Goal: Transaction & Acquisition: Obtain resource

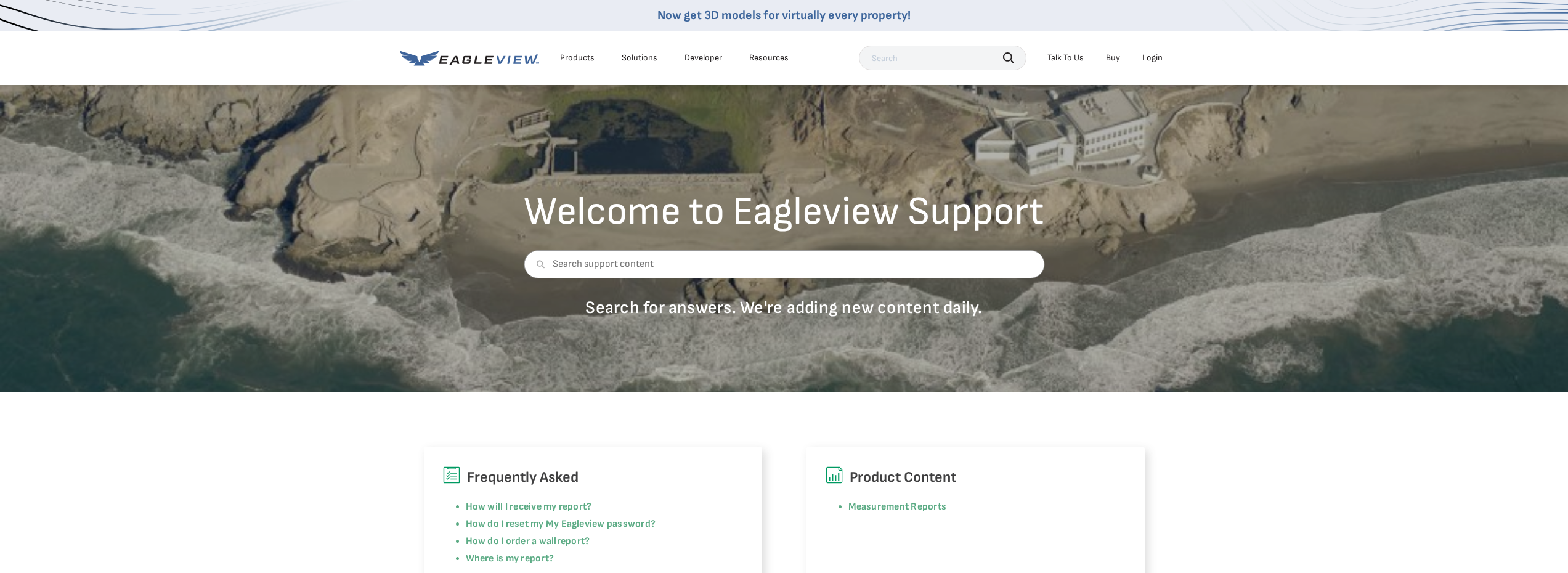
click at [1153, 52] on li "Login" at bounding box center [1153, 58] width 32 height 19
click at [1153, 53] on div "Login" at bounding box center [1153, 58] width 20 height 11
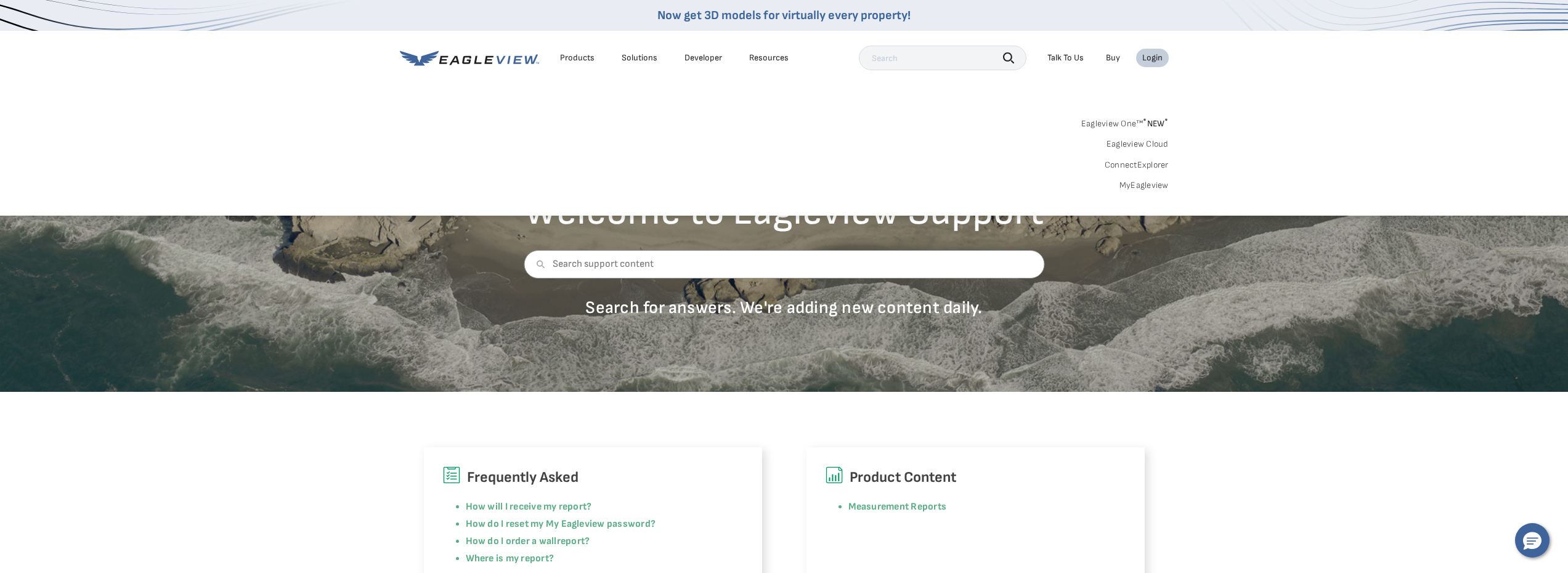
click at [1143, 69] on div "Search Talk To Us Buy Login" at bounding box center [1014, 58] width 310 height 25
click at [1147, 57] on div "Login" at bounding box center [1153, 58] width 20 height 11
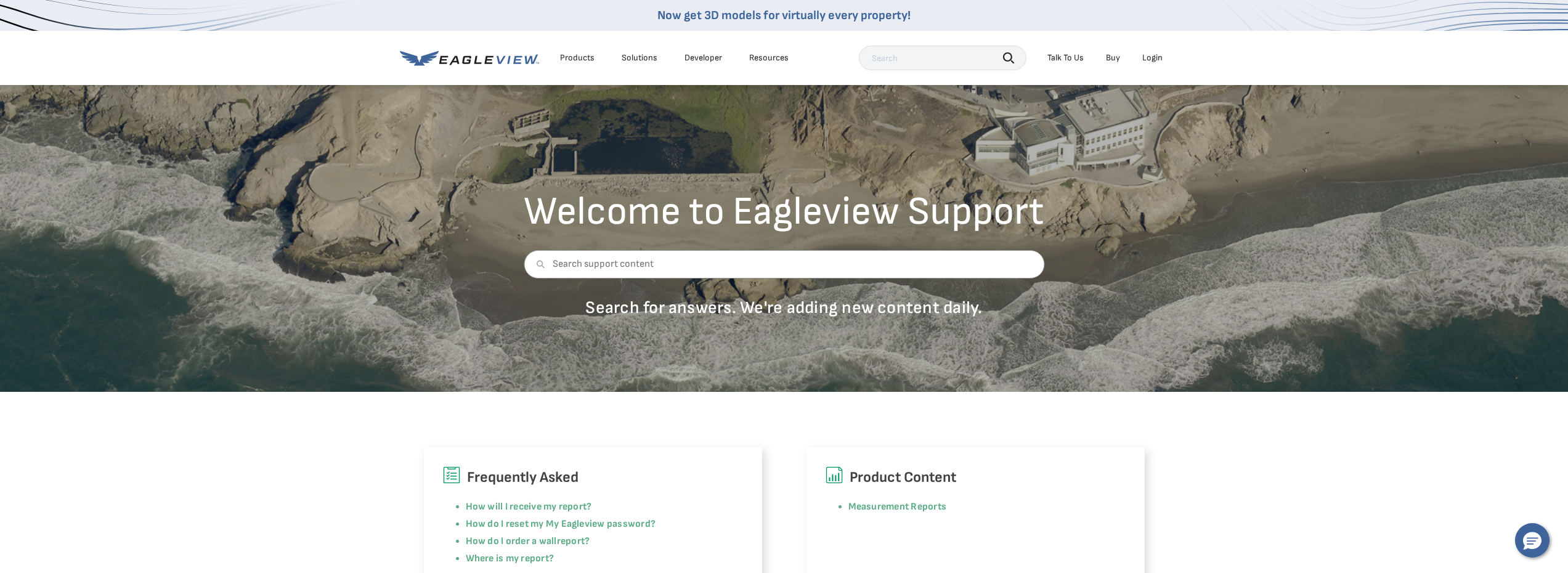
click at [1159, 51] on li "Login" at bounding box center [1153, 58] width 32 height 19
click at [1150, 59] on div "Login" at bounding box center [1153, 58] width 20 height 11
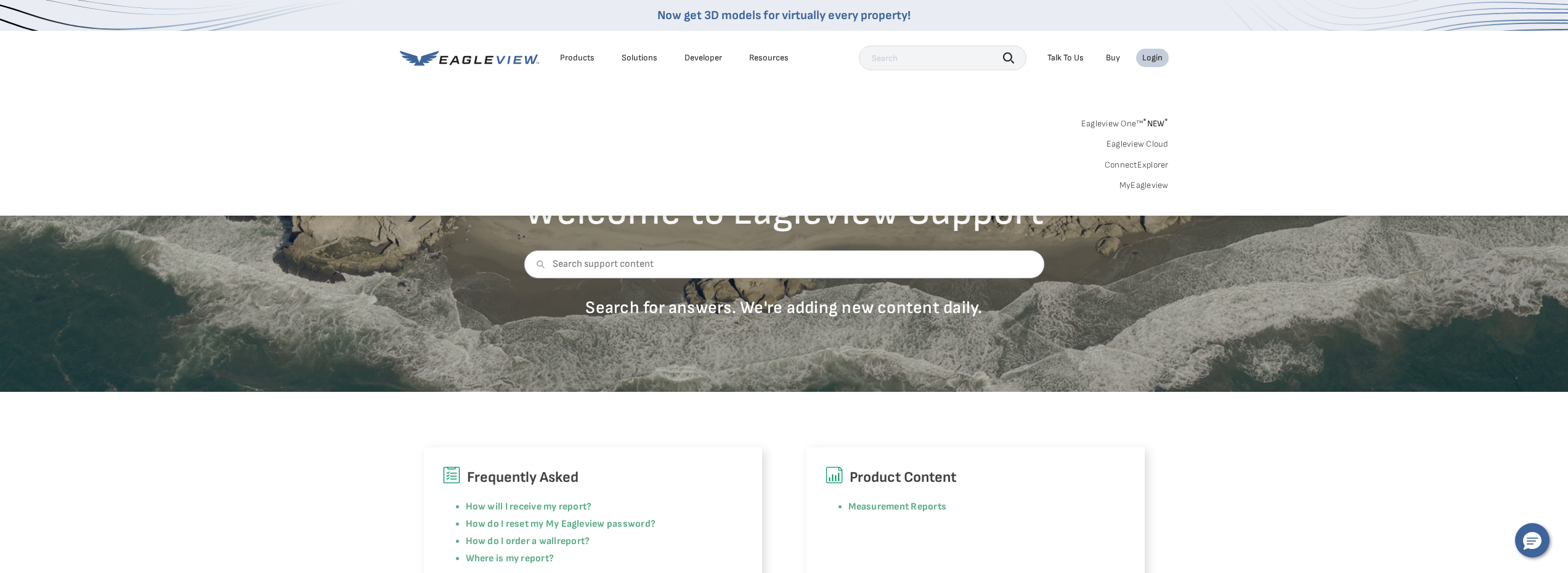
click at [1161, 186] on link "MyEagleview" at bounding box center [1144, 185] width 49 height 11
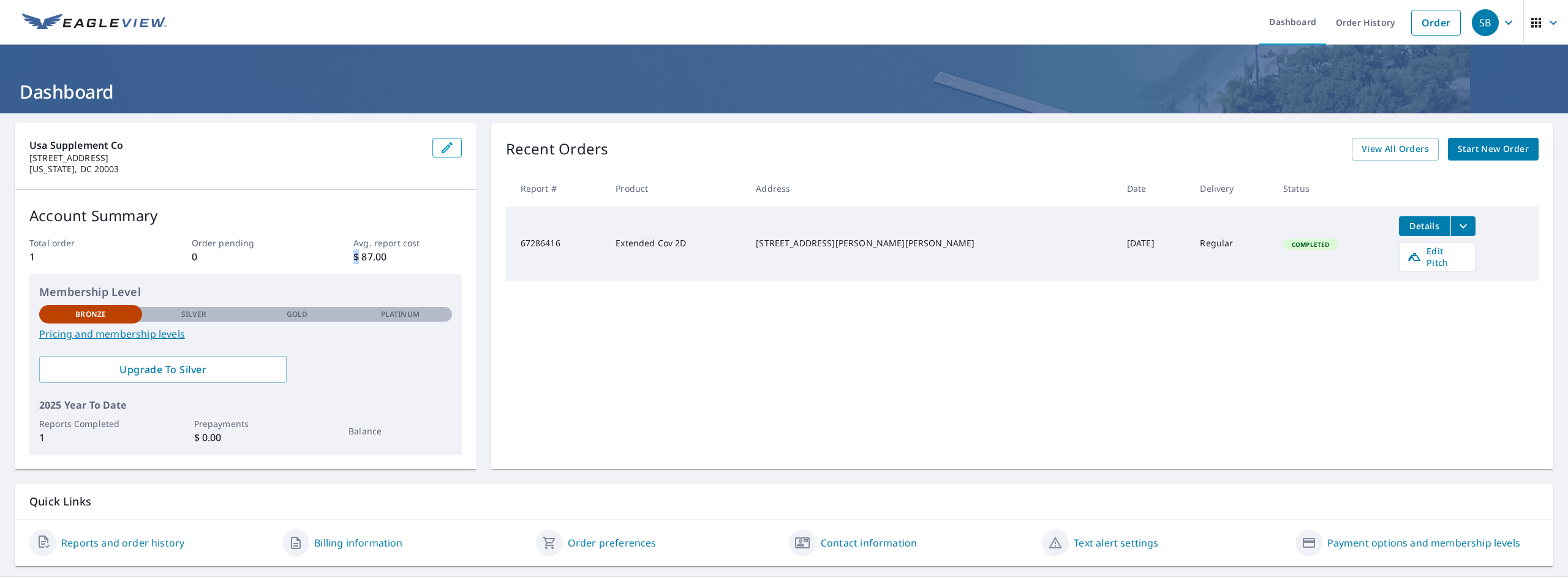
click at [355, 252] on p "$ 87.00" at bounding box center [408, 256] width 108 height 14
click at [1457, 225] on icon "filesDropdownBtn-67286416" at bounding box center [1463, 225] width 14 height 14
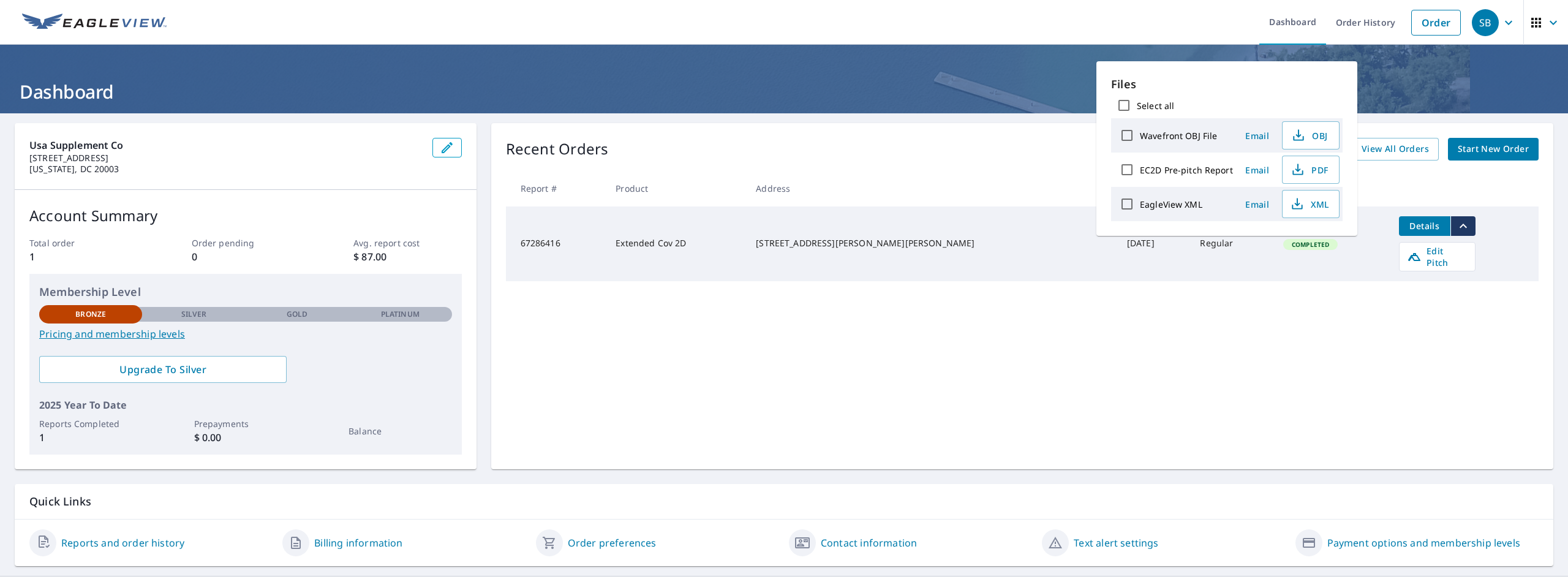
click at [1182, 204] on label "EagleView XML" at bounding box center [1171, 204] width 62 height 12
click at [1140, 204] on input "EagleView XML" at bounding box center [1127, 203] width 25 height 25
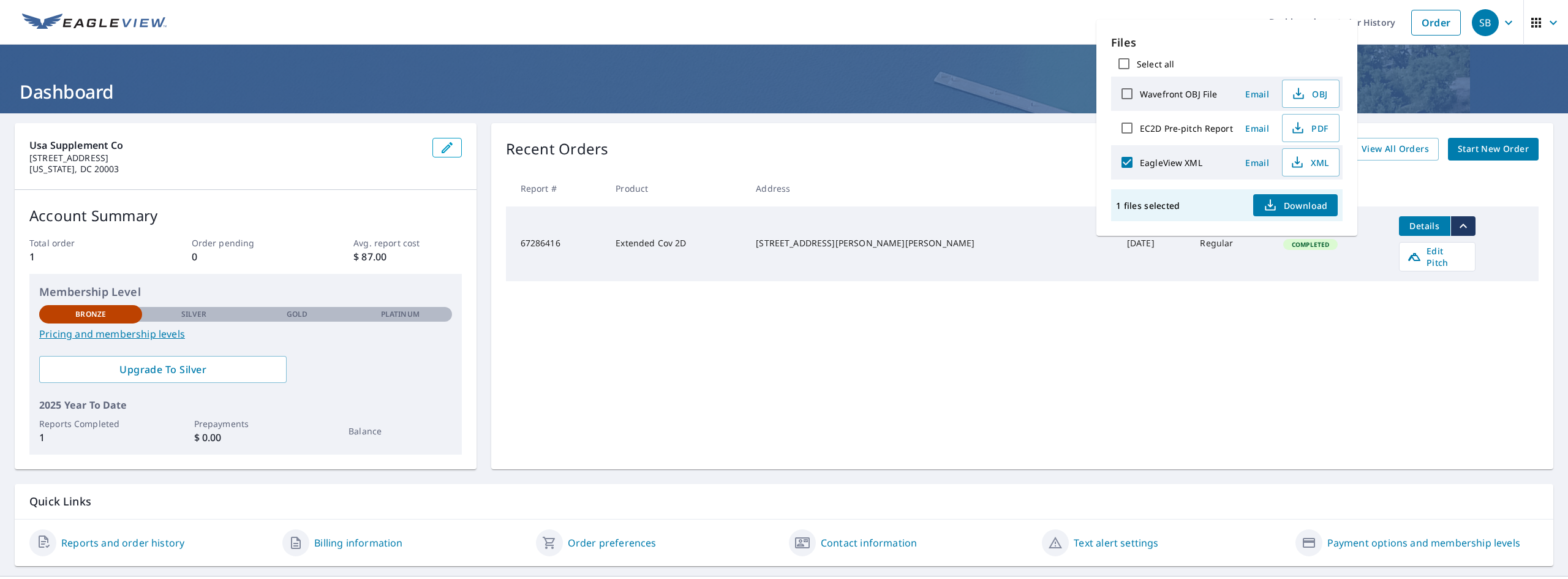
click at [1279, 203] on span "Download" at bounding box center [1295, 204] width 65 height 14
click at [1279, 203] on span "Download" at bounding box center [1295, 204] width 65 height 14
click at [1190, 165] on label "EagleView XML" at bounding box center [1171, 163] width 62 height 12
click at [1140, 165] on input "EagleView XML" at bounding box center [1127, 162] width 25 height 25
checkbox input "false"
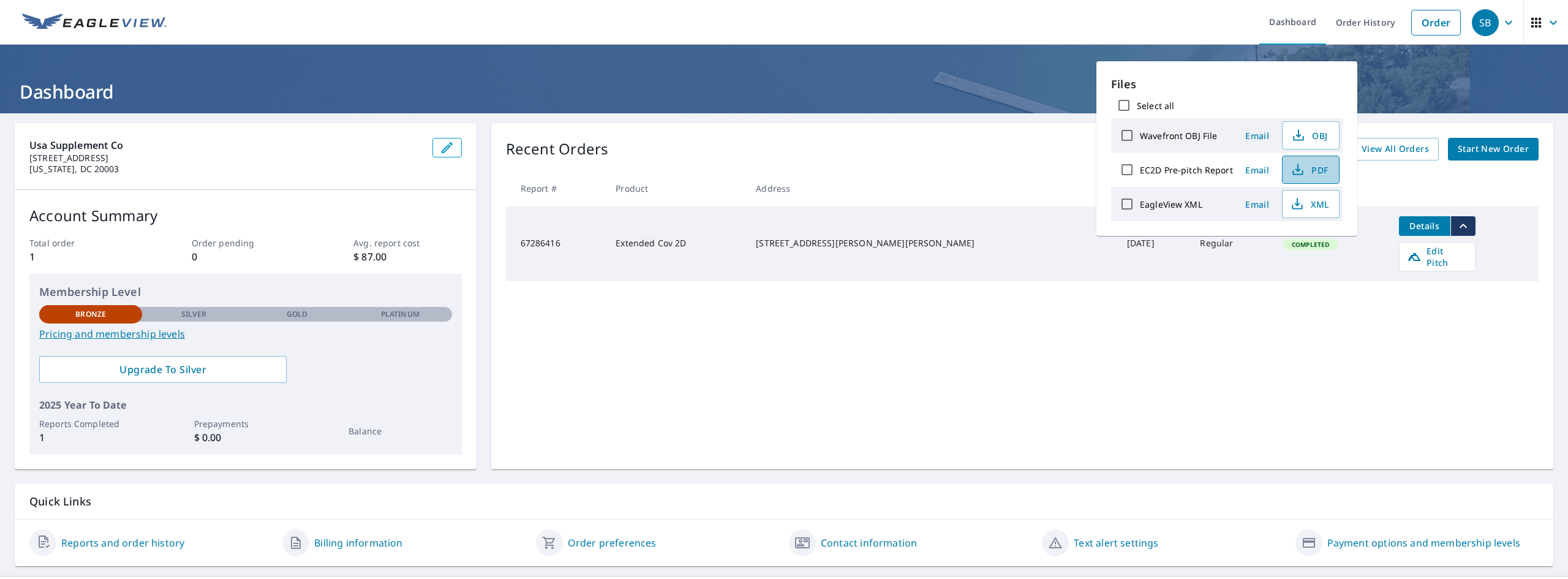
click at [1301, 167] on icon "button" at bounding box center [1298, 169] width 14 height 14
click at [635, 349] on div "Recent Orders View All Orders Start New Order Report # Product Address Date Del…" at bounding box center [1022, 296] width 1062 height 346
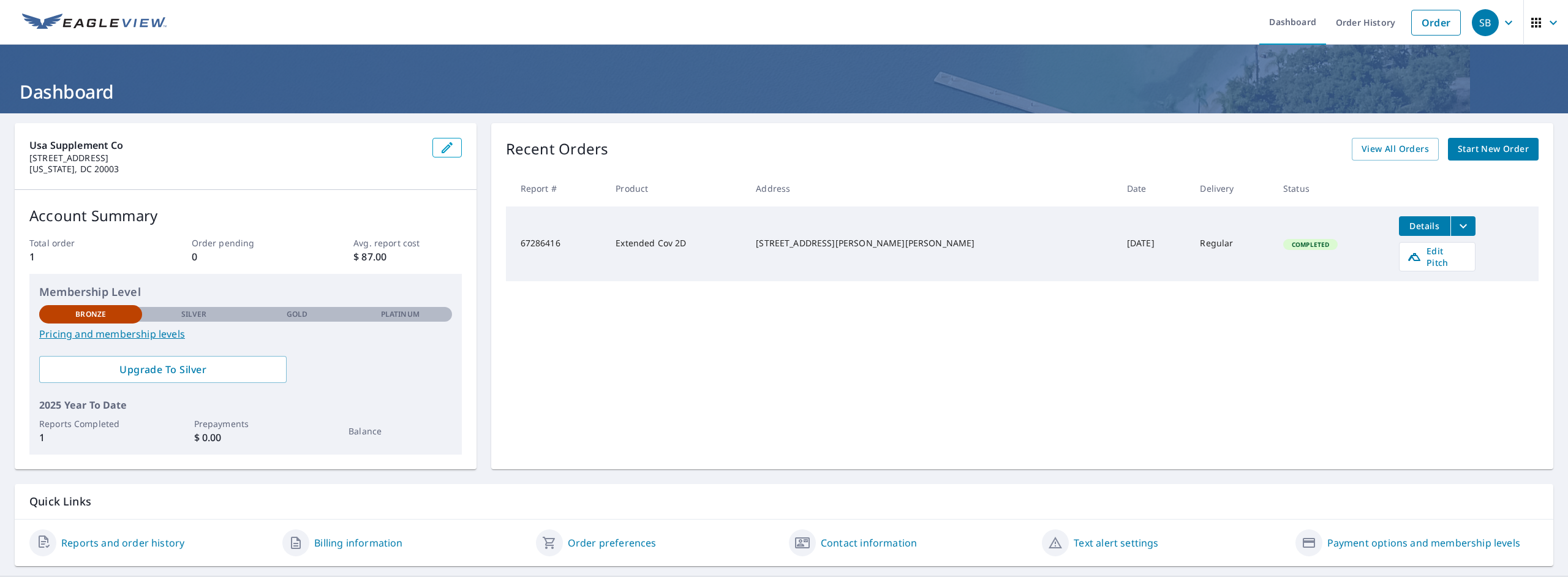
click at [1460, 225] on icon "filesDropdownBtn-67286416" at bounding box center [1463, 225] width 8 height 4
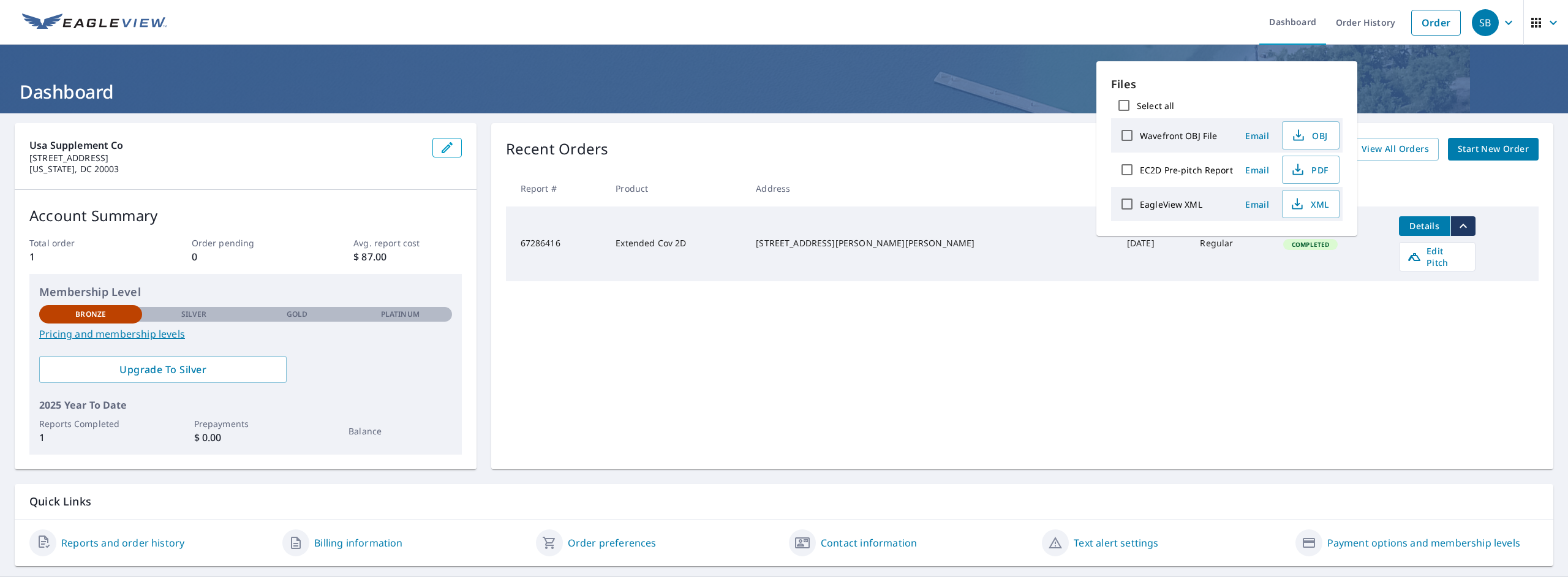
click at [1457, 225] on icon "filesDropdownBtn-67286416" at bounding box center [1463, 225] width 14 height 14
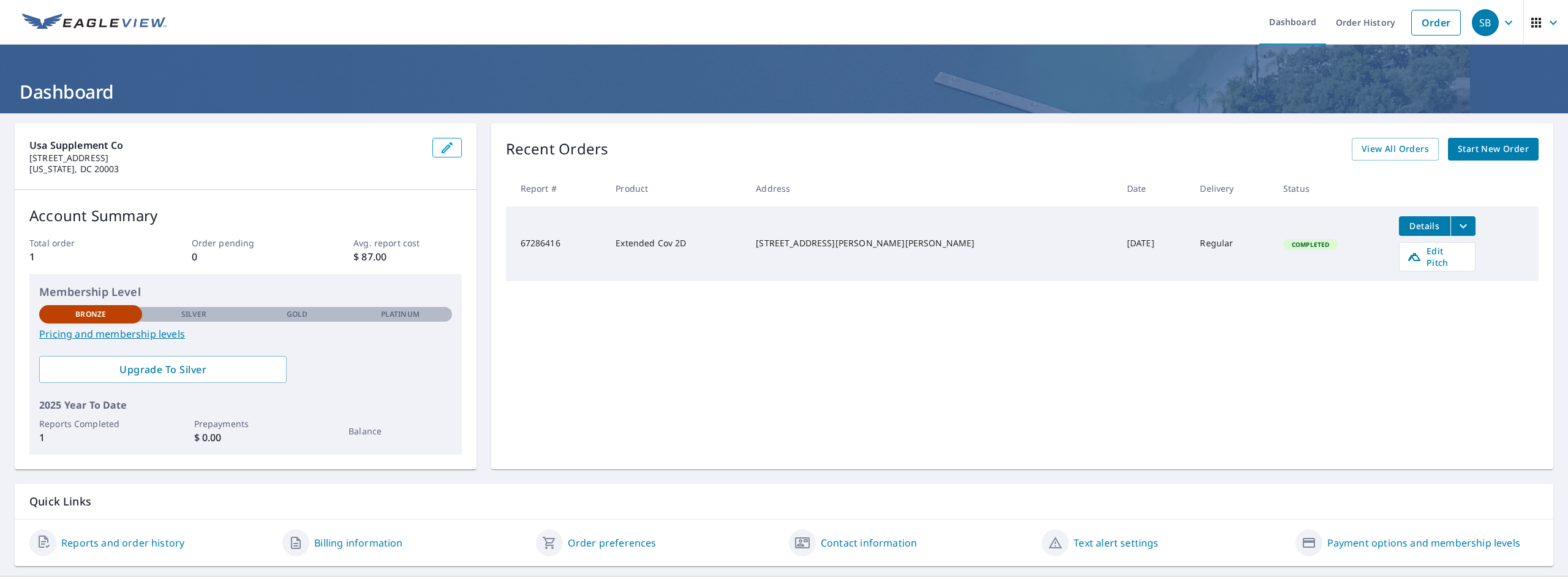
click at [1407, 225] on span "Details" at bounding box center [1425, 226] width 37 height 12
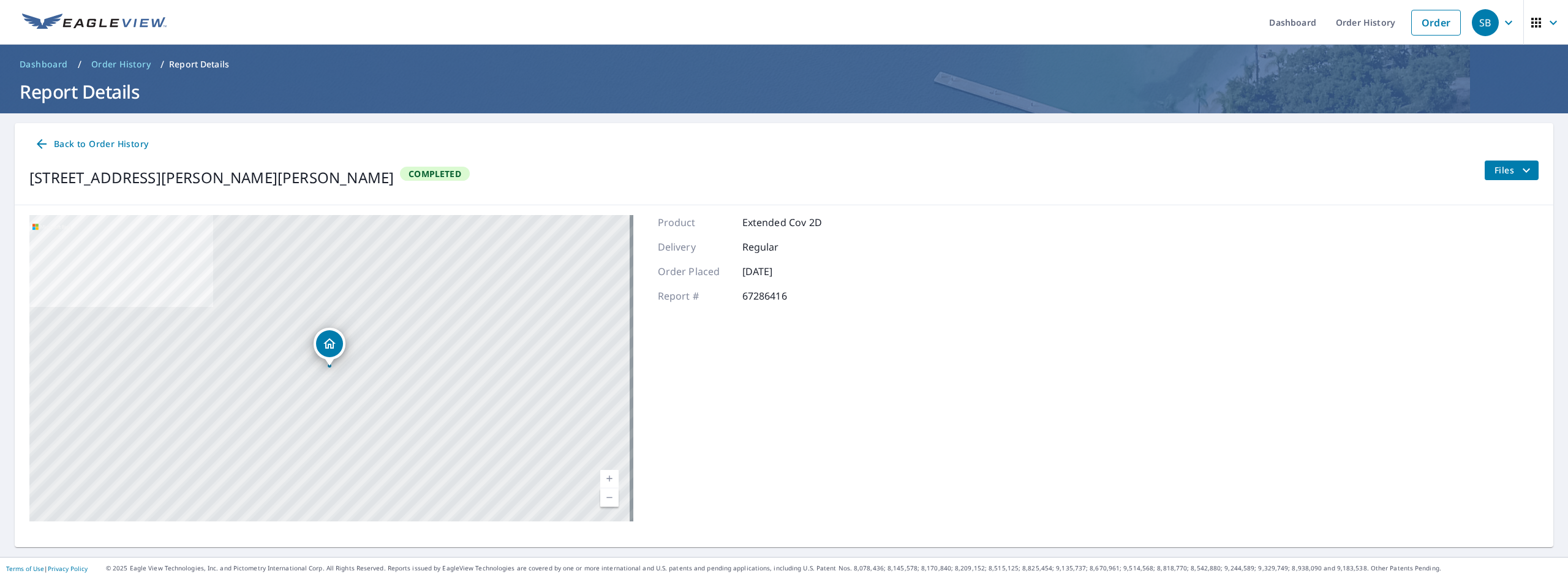
click at [1499, 176] on span "Files" at bounding box center [1514, 170] width 39 height 14
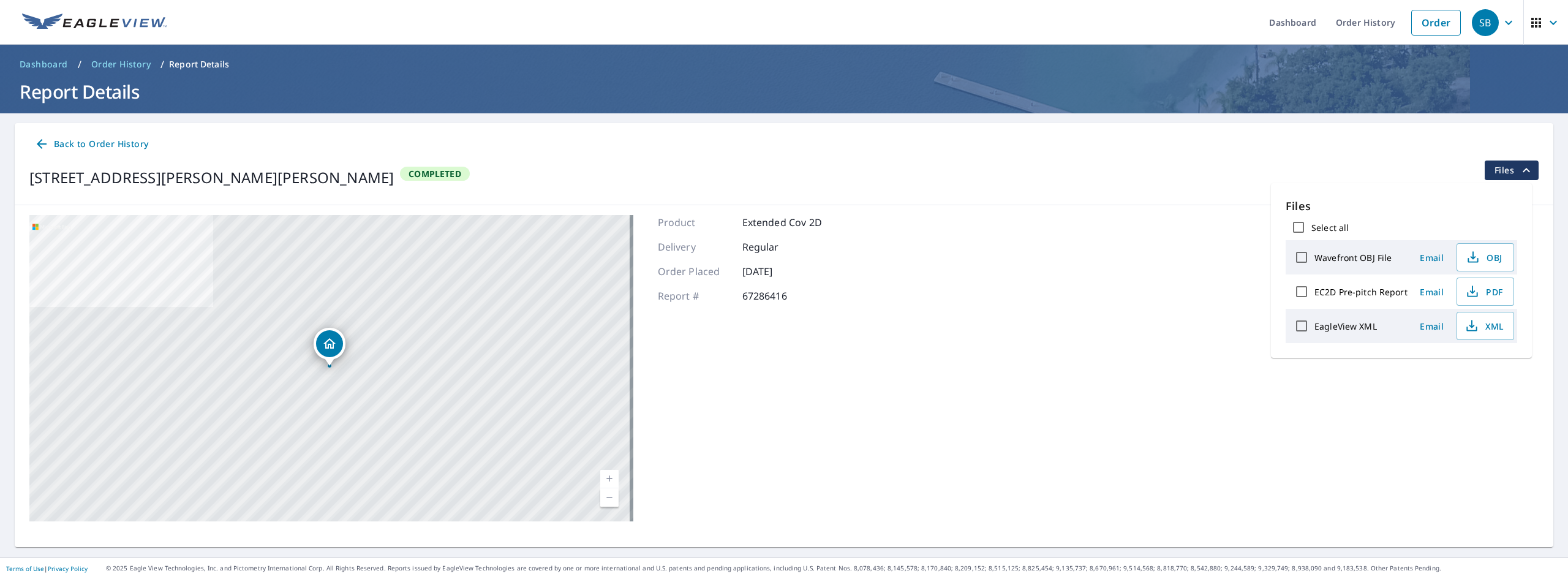
click at [1298, 229] on input "Select all" at bounding box center [1299, 227] width 25 height 25
checkbox input "true"
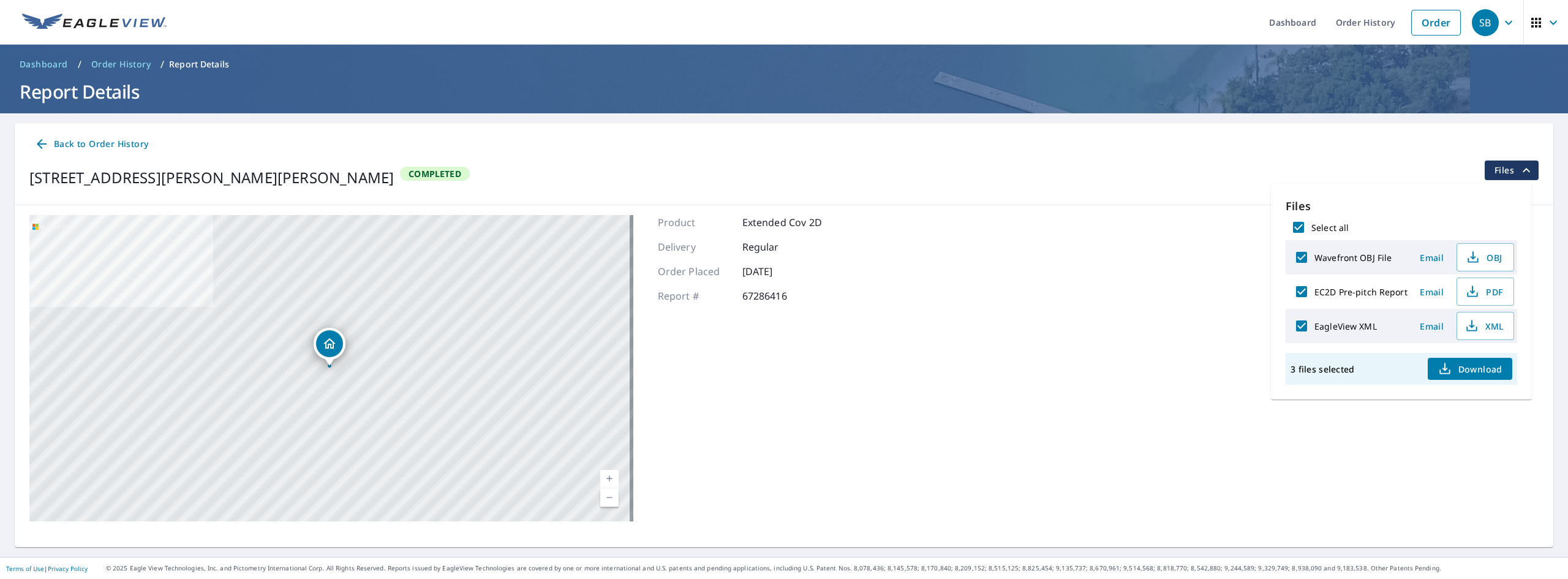
click at [1483, 369] on span "Download" at bounding box center [1470, 368] width 65 height 14
click at [990, 299] on div "[STREET_ADDRESS][PERSON_NAME][PERSON_NAME] A standard road map Aerial A detaile…" at bounding box center [784, 368] width 1539 height 326
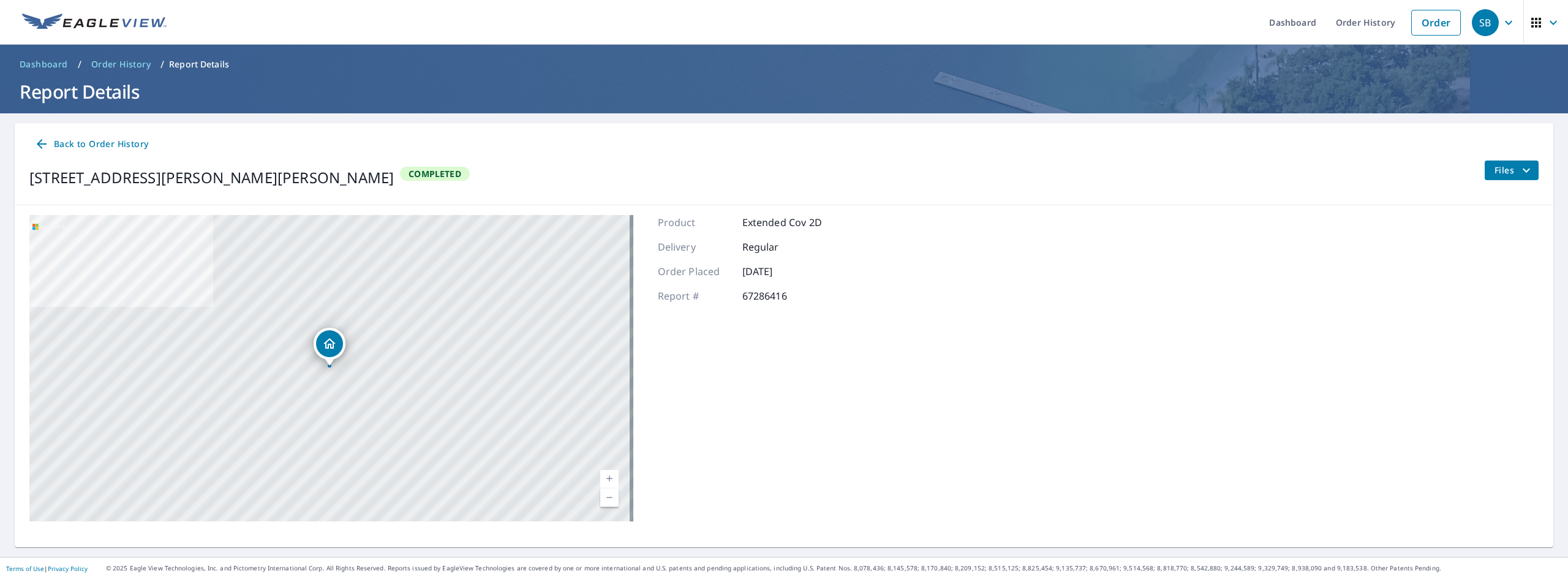
click at [97, 144] on span "Back to Order History" at bounding box center [91, 144] width 114 height 15
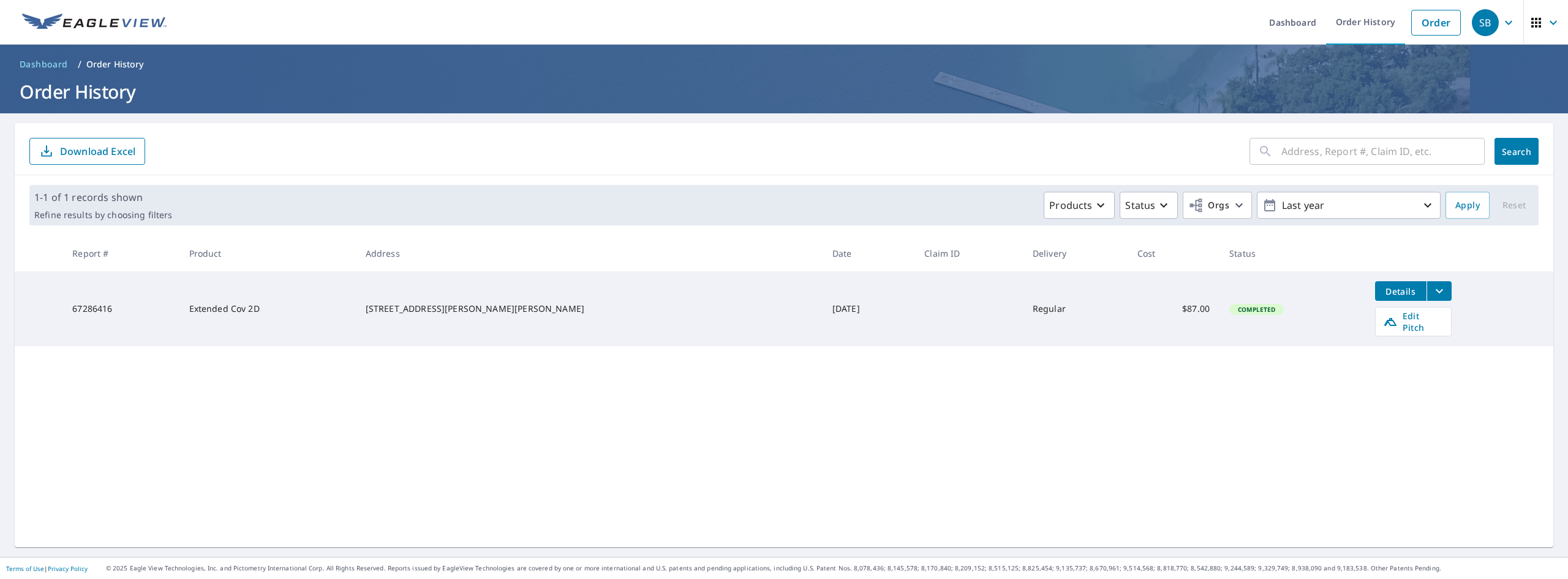
click at [224, 287] on td "Extended Cov 2D" at bounding box center [268, 309] width 176 height 75
click at [39, 62] on span "Dashboard" at bounding box center [43, 64] width 48 height 13
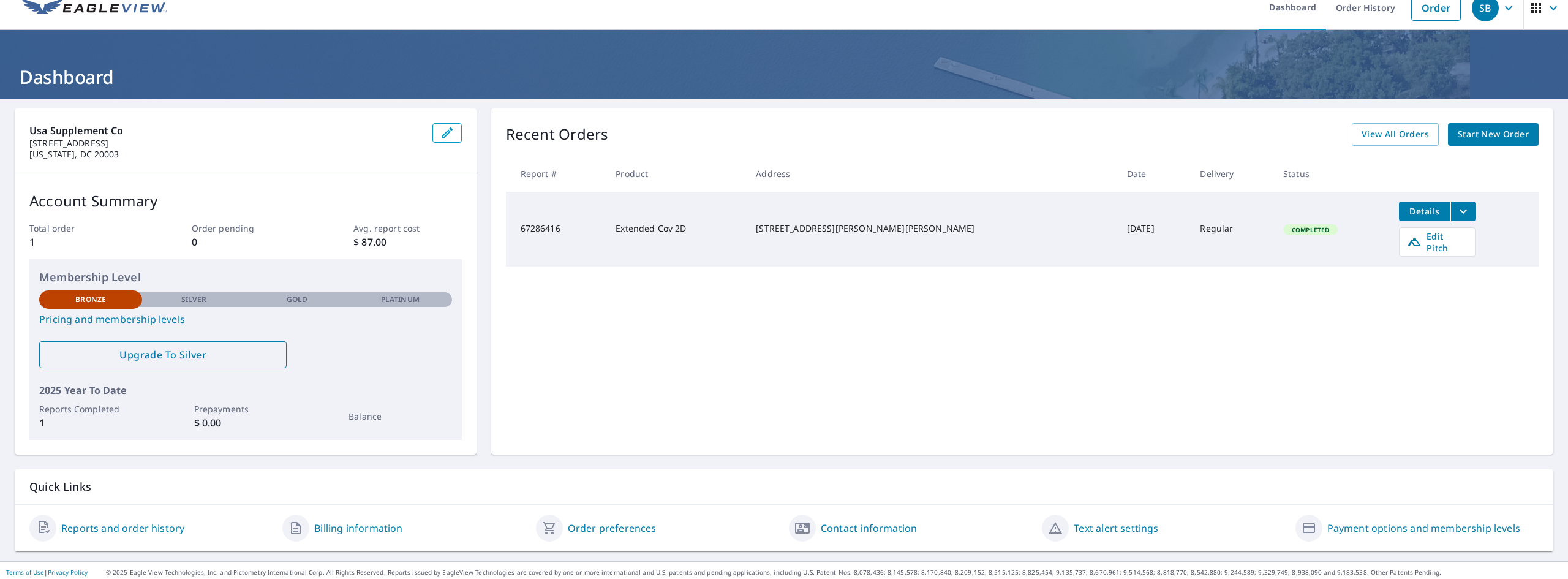
scroll to position [19, 0]
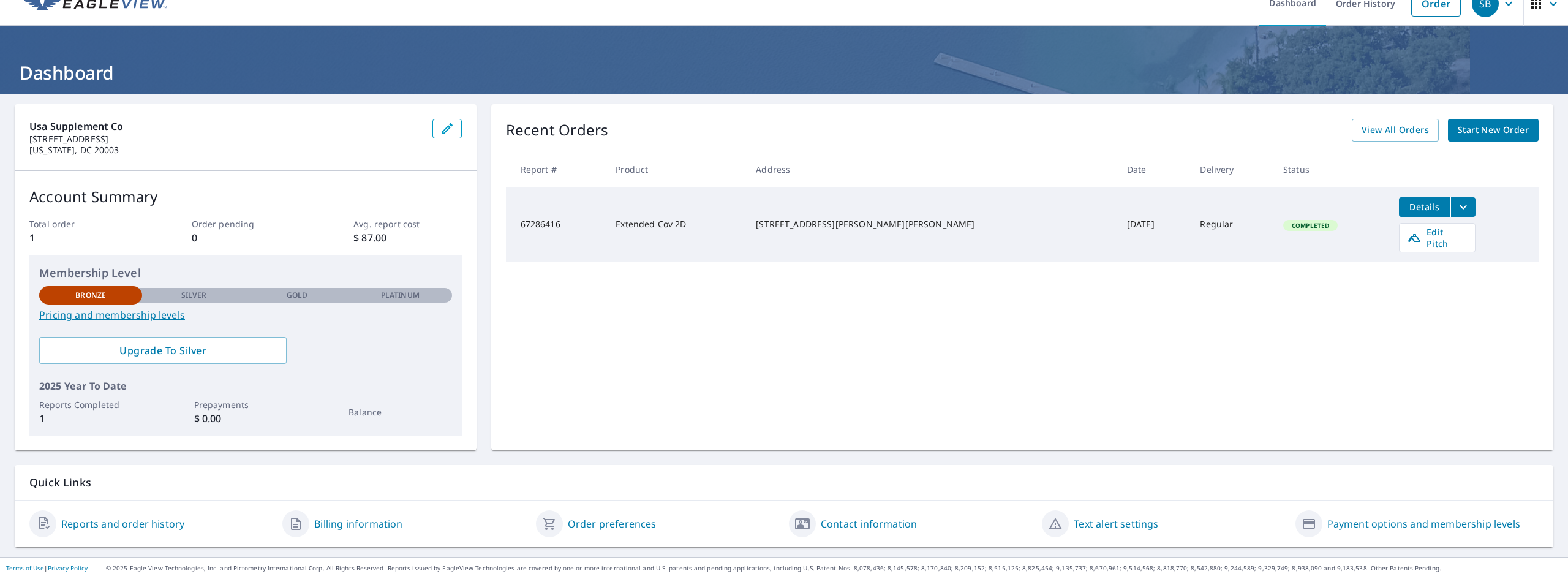
click at [124, 522] on link "Reports and order history" at bounding box center [123, 523] width 123 height 14
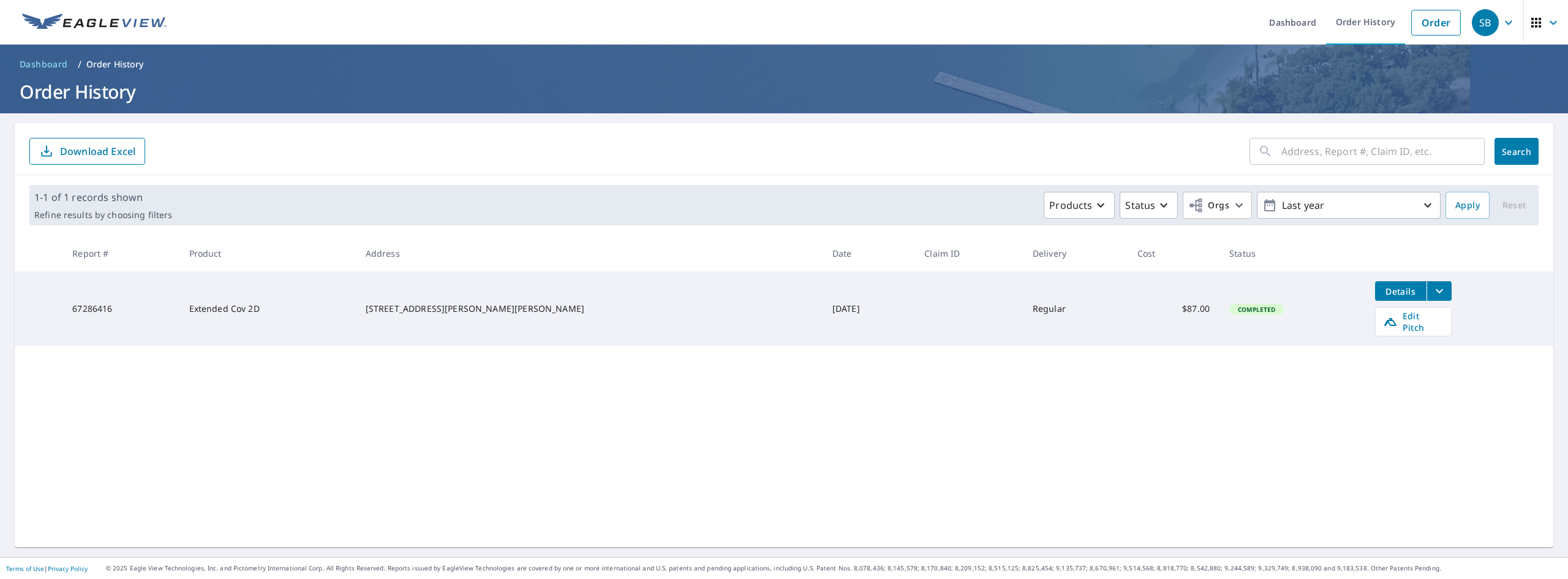
click at [1432, 290] on icon "filesDropdownBtn-67286416" at bounding box center [1439, 290] width 14 height 14
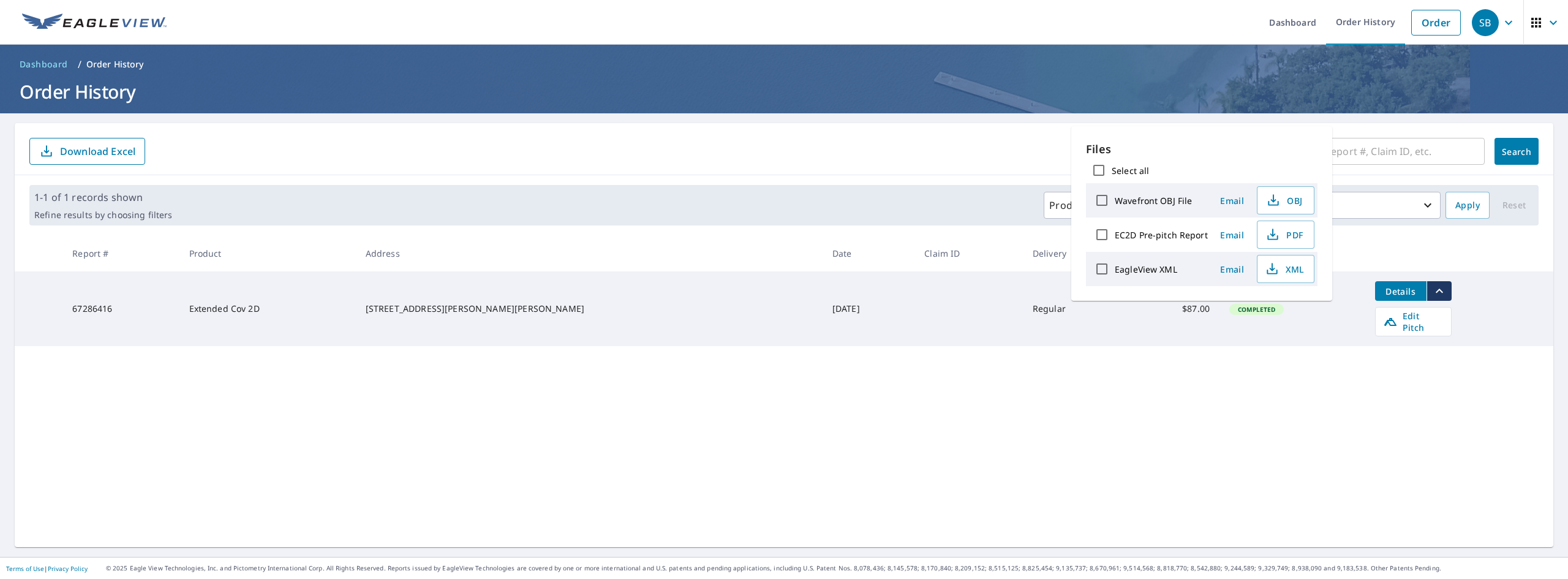
click at [1230, 272] on span "Email" at bounding box center [1232, 269] width 30 height 12
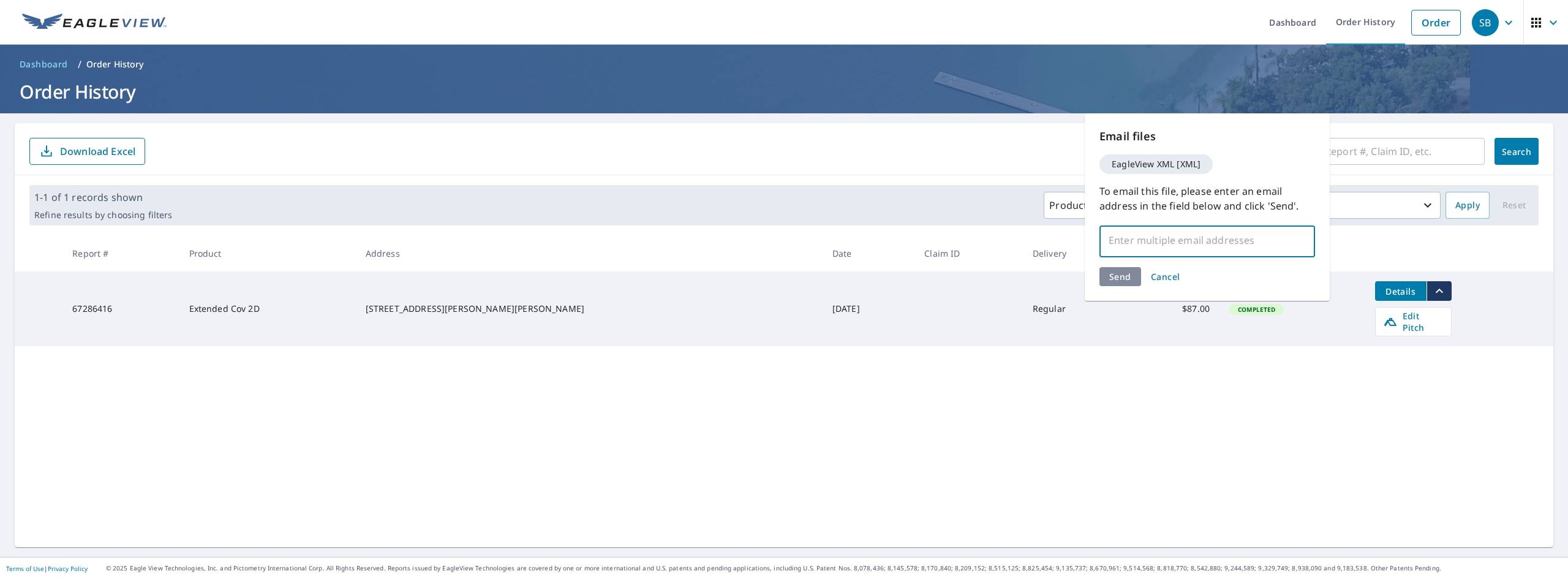
click at [1137, 233] on input "text" at bounding box center [1198, 241] width 187 height 24
type input "[EMAIL_ADDRESS][DOMAIN_NAME]"
click at [1117, 273] on div "Send Cancel" at bounding box center [1208, 277] width 216 height 19
click at [1111, 290] on button "Send" at bounding box center [1120, 300] width 41 height 19
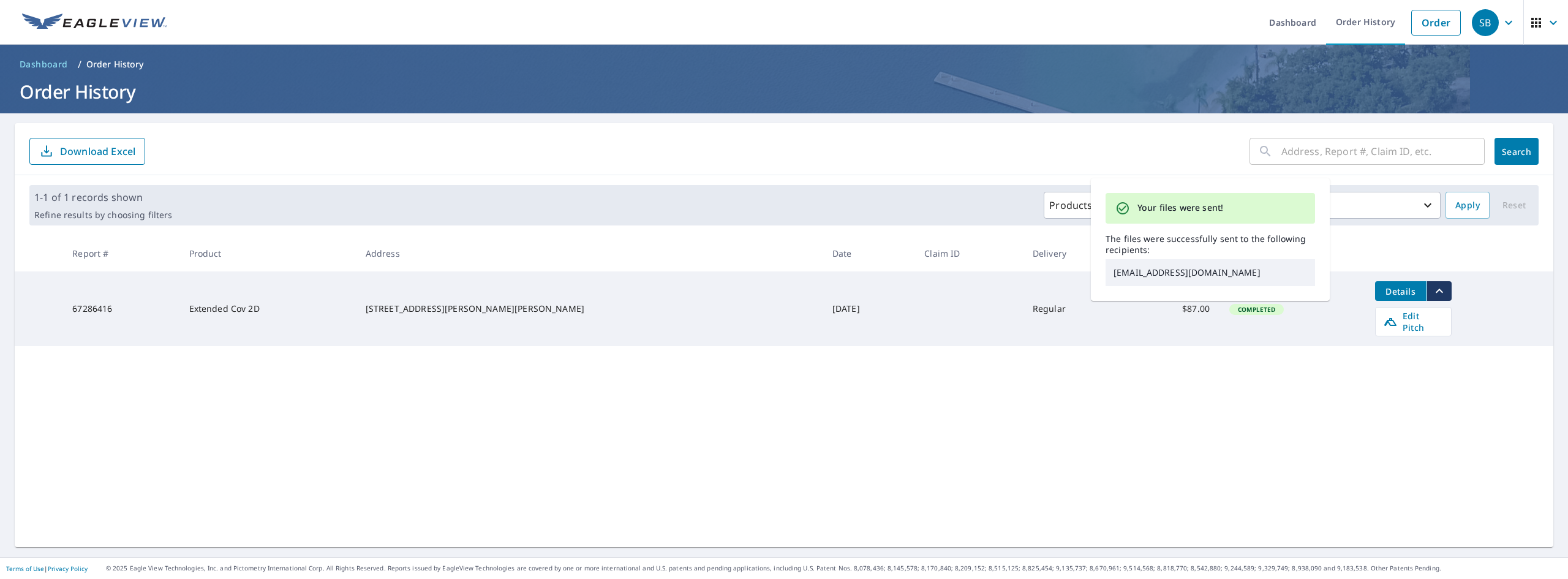
click at [1106, 384] on div "​ Search Download Excel 1-1 of 1 records shown Refine results by choosing filte…" at bounding box center [784, 335] width 1539 height 424
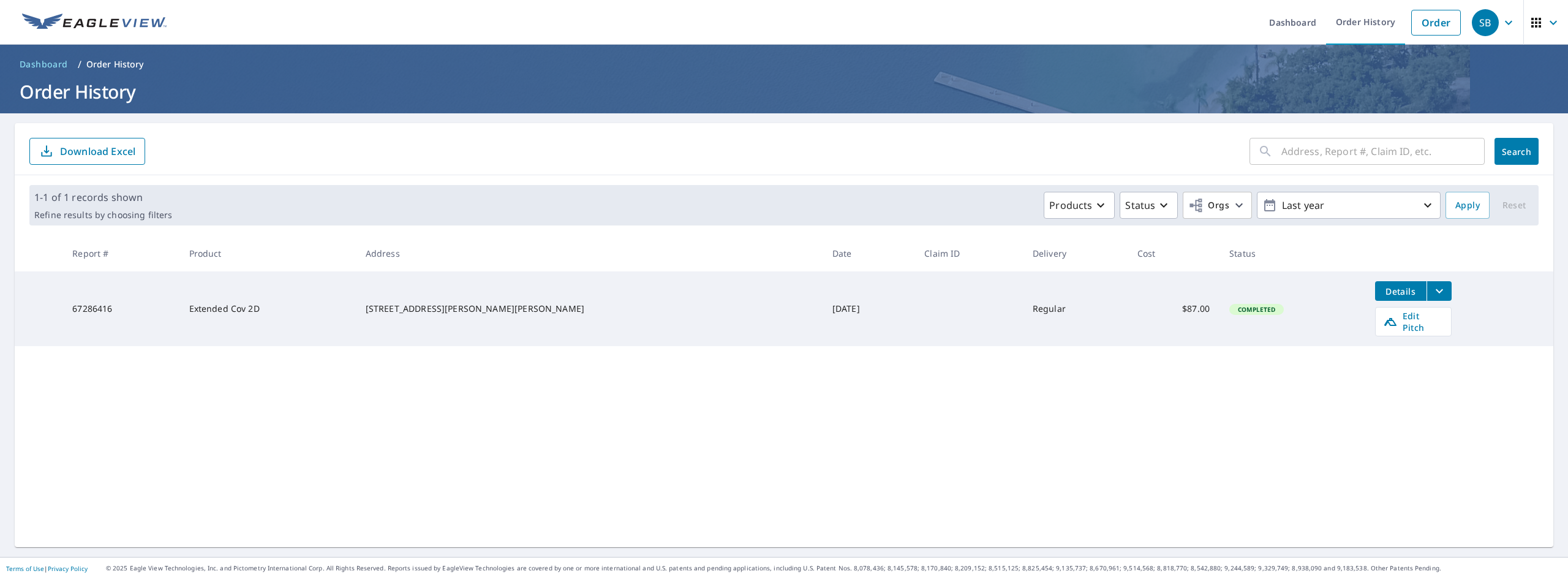
click at [1432, 288] on icon "filesDropdownBtn-67286416" at bounding box center [1439, 290] width 14 height 14
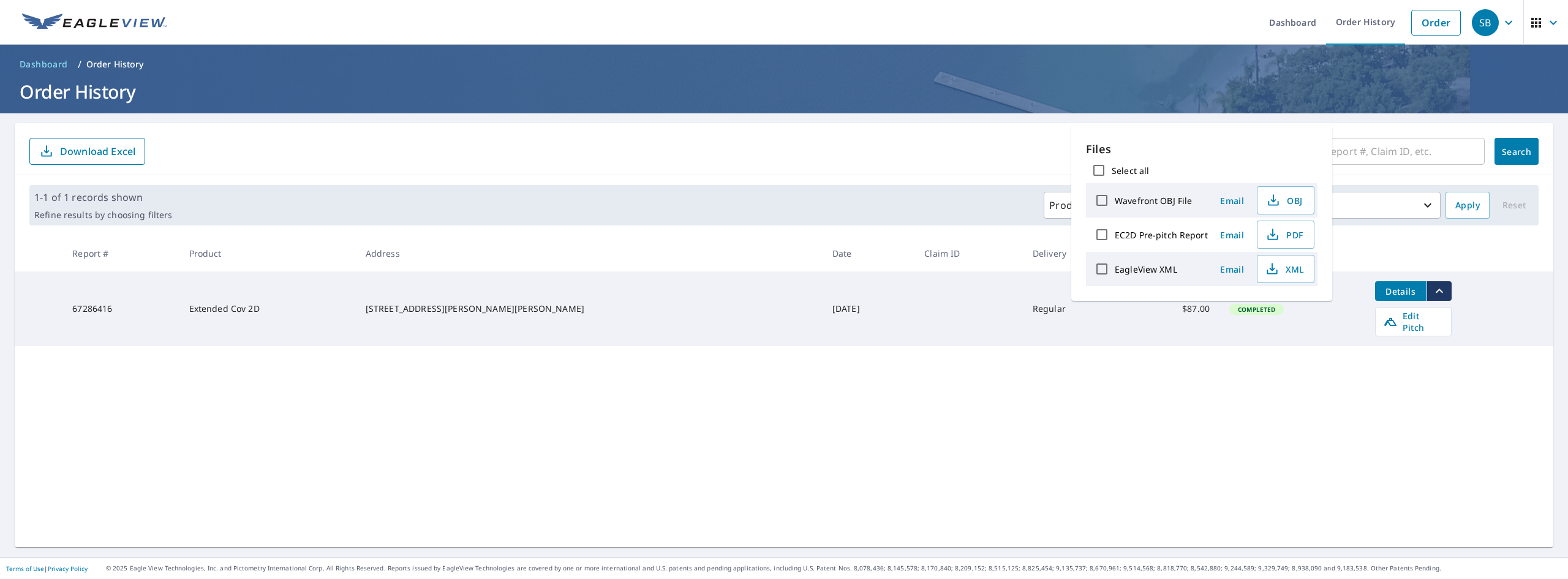
click at [1432, 288] on icon "filesDropdownBtn-67286416" at bounding box center [1439, 290] width 14 height 14
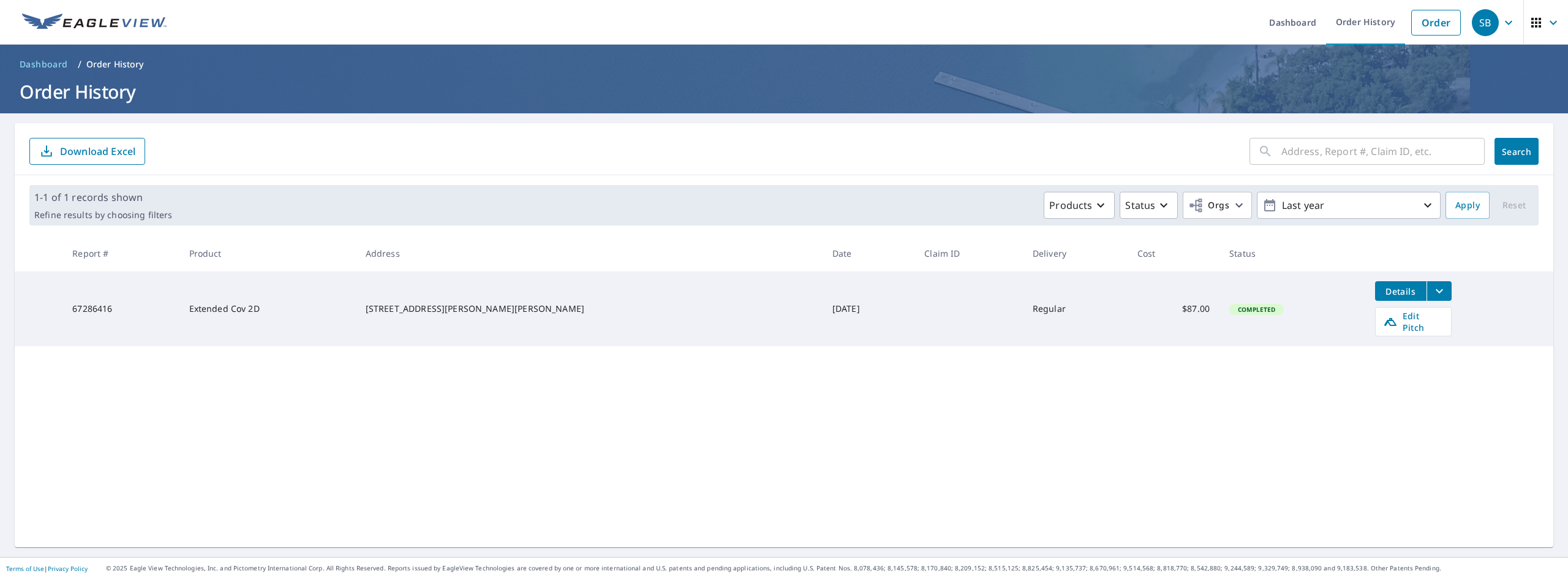
click at [1249, 500] on div "​ Search Download Excel 1-1 of 1 records shown Refine results by choosing filte…" at bounding box center [784, 335] width 1539 height 424
click at [1277, 18] on link "Dashboard" at bounding box center [1292, 22] width 67 height 45
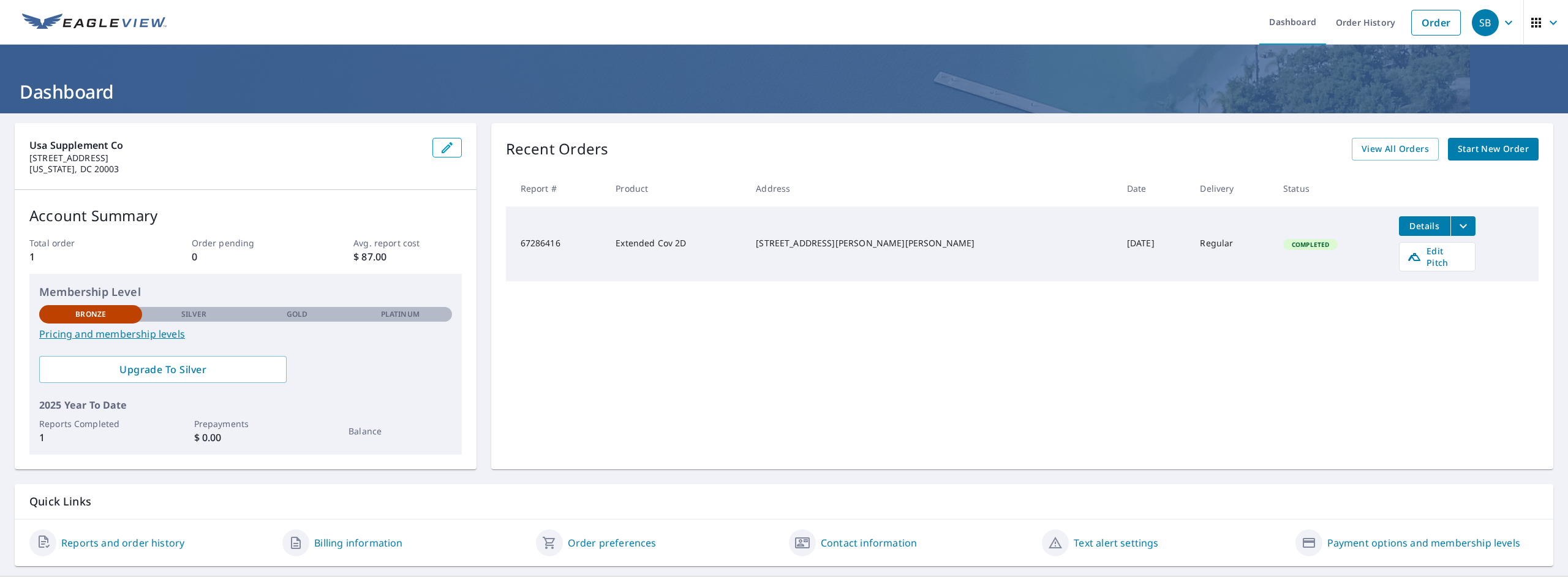
click at [1284, 239] on div "Completed" at bounding box center [1311, 244] width 55 height 11
drag, startPoint x: 603, startPoint y: 238, endPoint x: 897, endPoint y: 257, distance: 294.6
click at [897, 257] on tr "67286416 Extended Cov 2D [STREET_ADDRESS][PERSON_NAME][PERSON_NAME] [DATE] Regu…" at bounding box center [1023, 244] width 1033 height 75
click at [776, 276] on div "Recent Orders View All Orders Start New Order Report # Product Address Date Del…" at bounding box center [1022, 296] width 1062 height 346
click at [1529, 26] on icon "button" at bounding box center [1536, 22] width 14 height 14
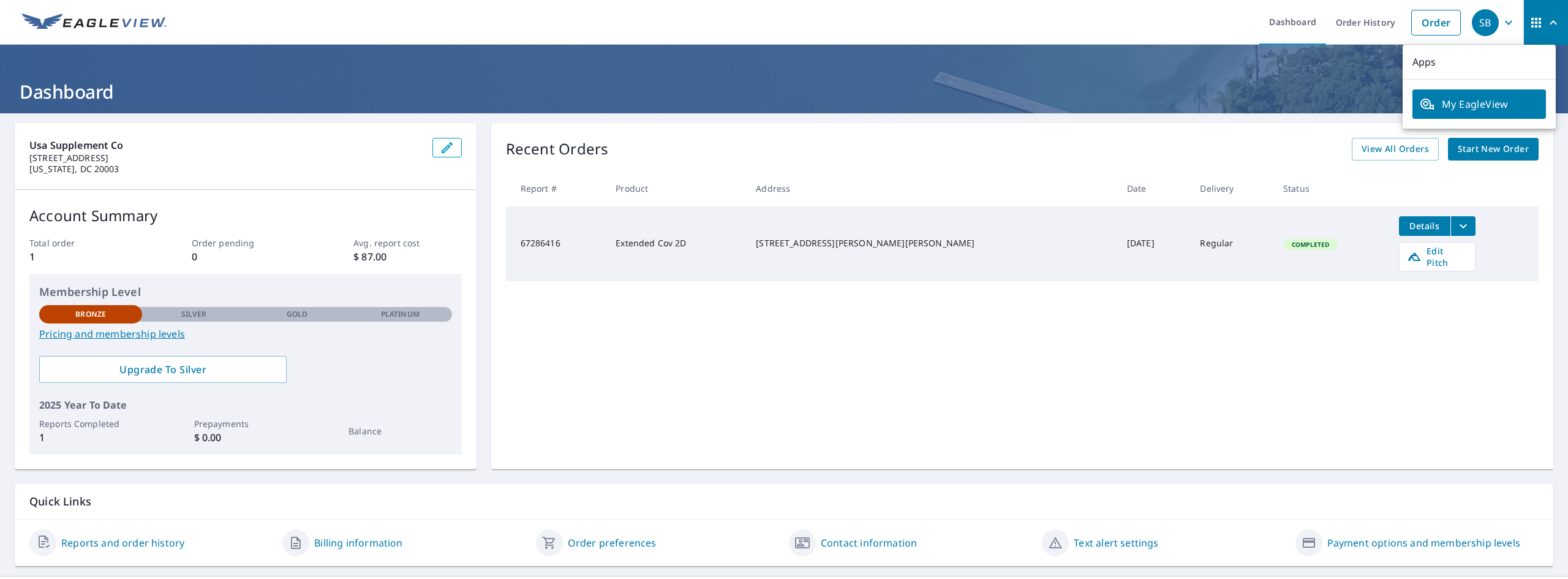
click at [1487, 105] on span "My EagleView" at bounding box center [1479, 104] width 119 height 14
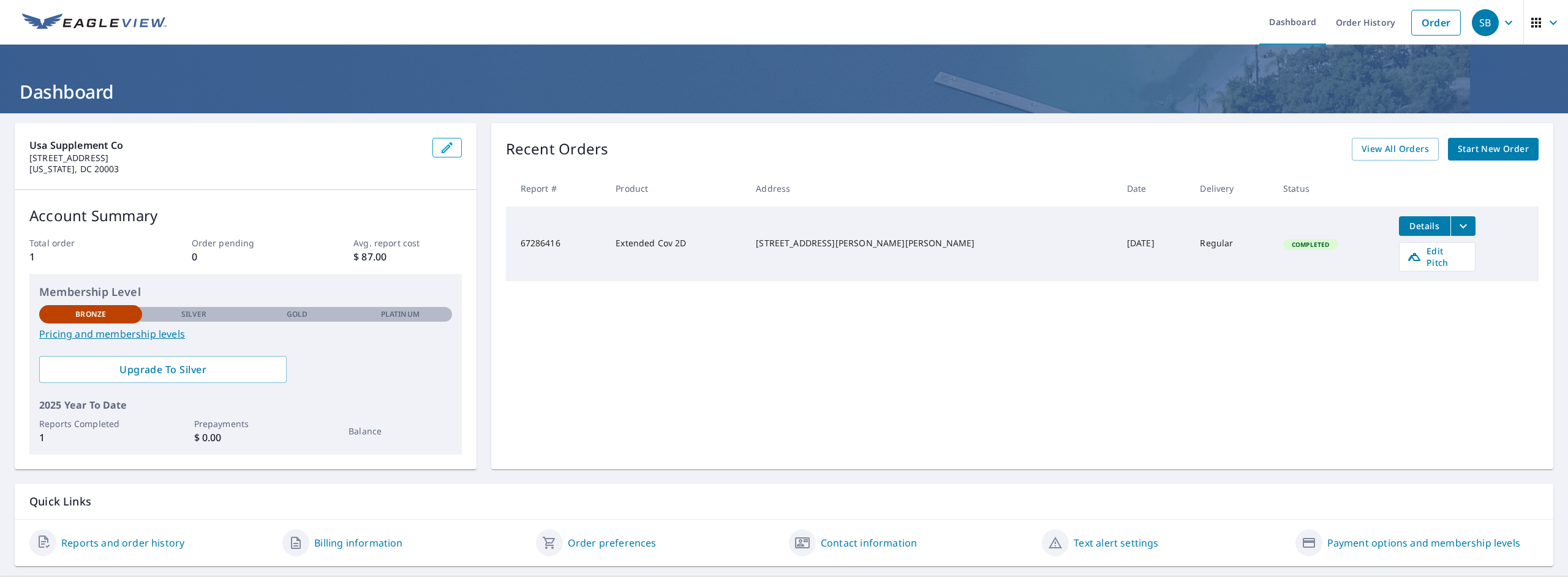
click at [100, 21] on img at bounding box center [94, 23] width 144 height 19
click at [244, 57] on header "Dashboard" at bounding box center [784, 78] width 1568 height 68
click at [95, 13] on link at bounding box center [94, 22] width 160 height 45
